Goal: Navigation & Orientation: Find specific page/section

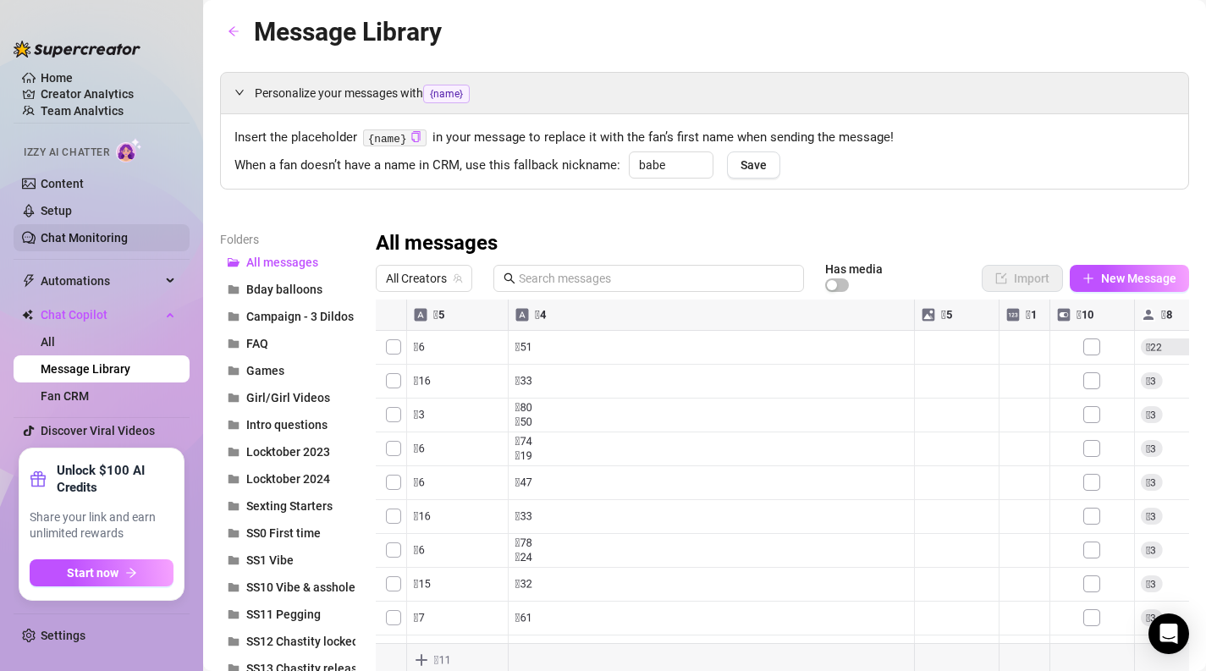
click at [77, 240] on link "Chat Monitoring" at bounding box center [84, 238] width 87 height 14
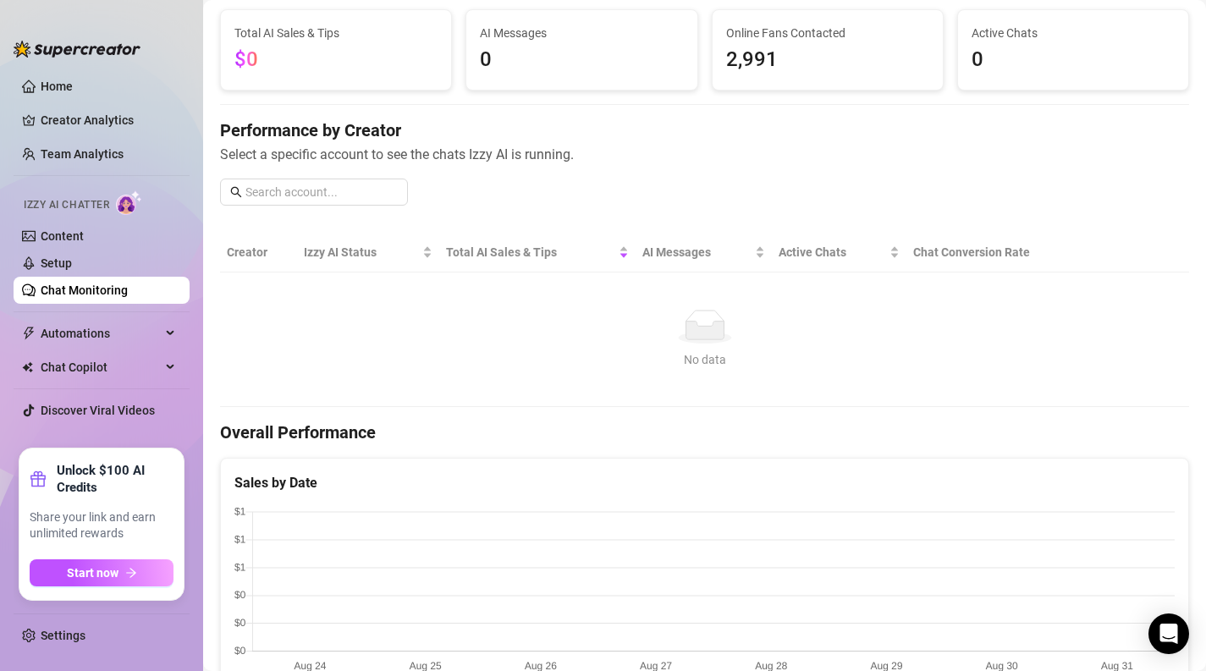
scroll to position [102, 0]
click at [295, 204] on span at bounding box center [314, 193] width 188 height 27
click at [299, 188] on input "text" at bounding box center [322, 194] width 152 height 19
type input "s"
click at [99, 148] on link "Team Analytics" at bounding box center [82, 154] width 83 height 14
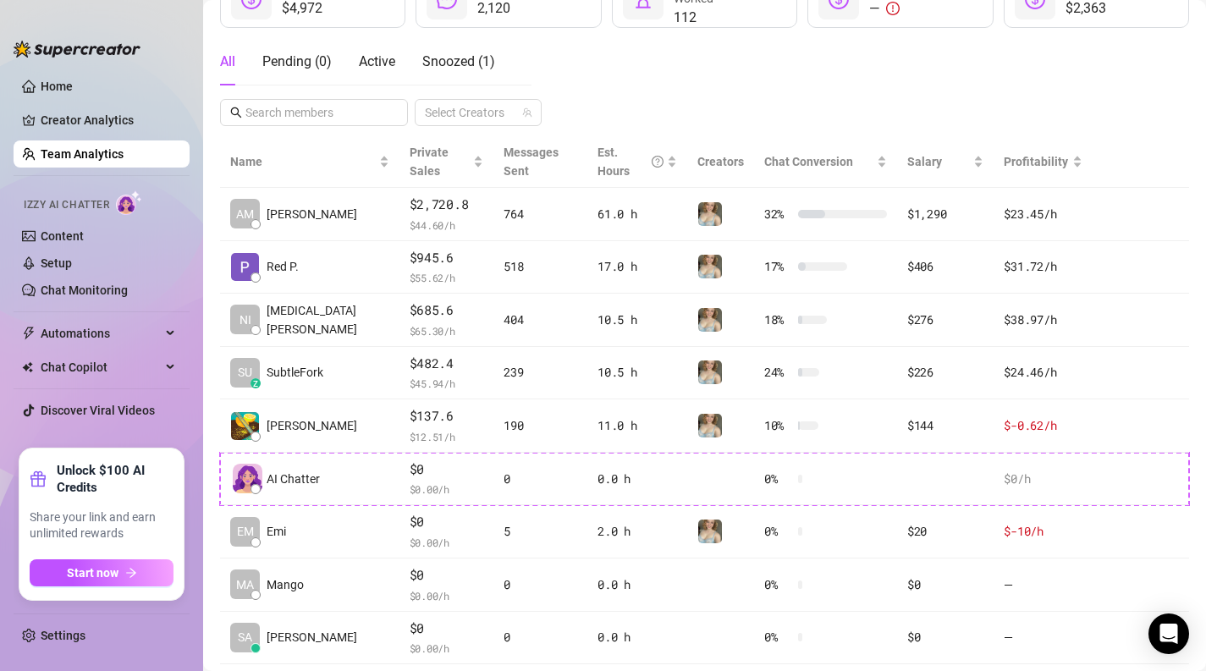
scroll to position [293, 0]
